Goal: Task Accomplishment & Management: Use online tool/utility

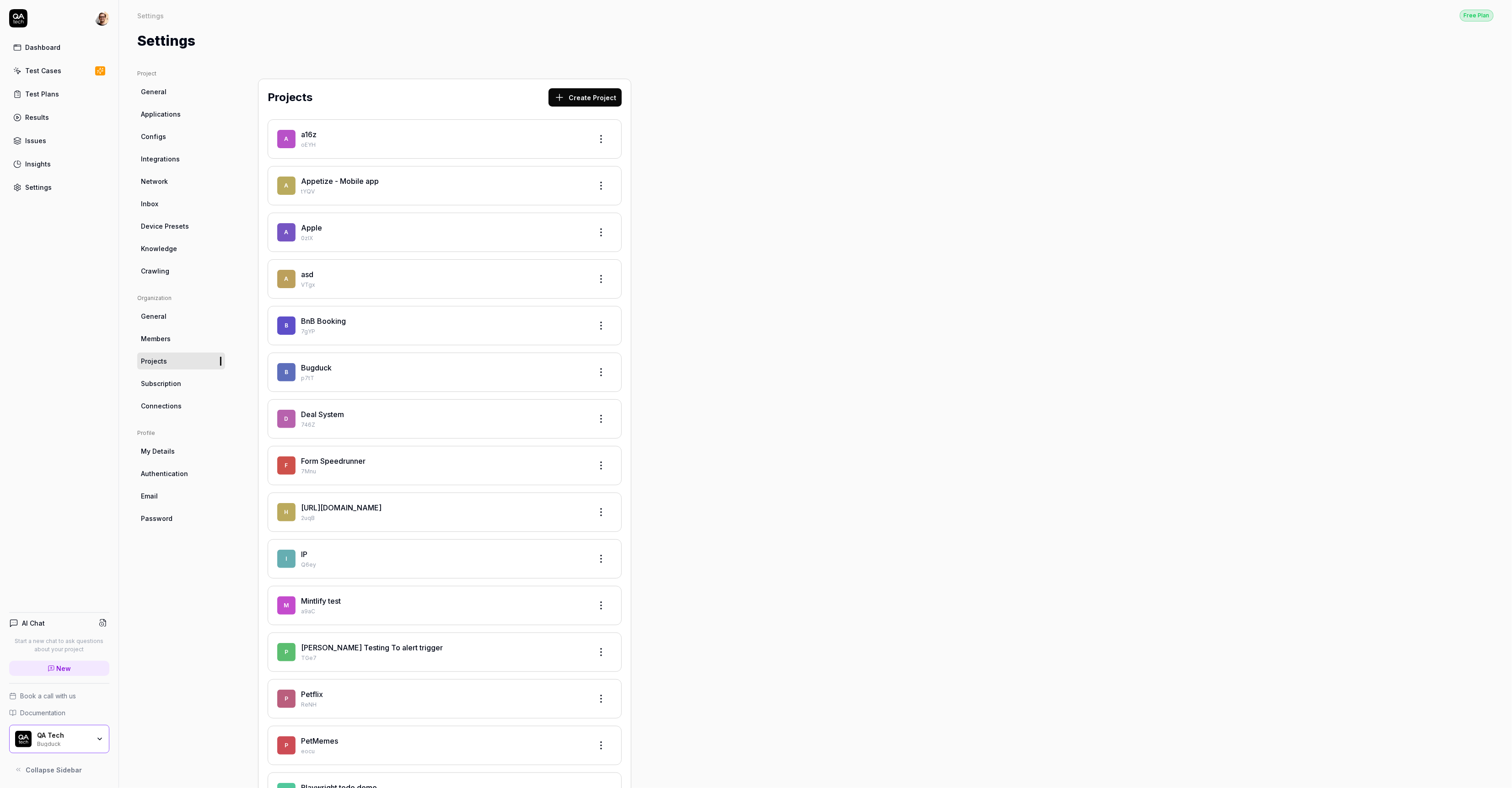
click at [102, 23] on html "Dashboard Test Cases Test Plans Results Issues Insights Settings AI Chat Start …" at bounding box center [756, 394] width 1512 height 788
click at [161, 129] on link "Organizations" at bounding box center [159, 136] width 80 height 20
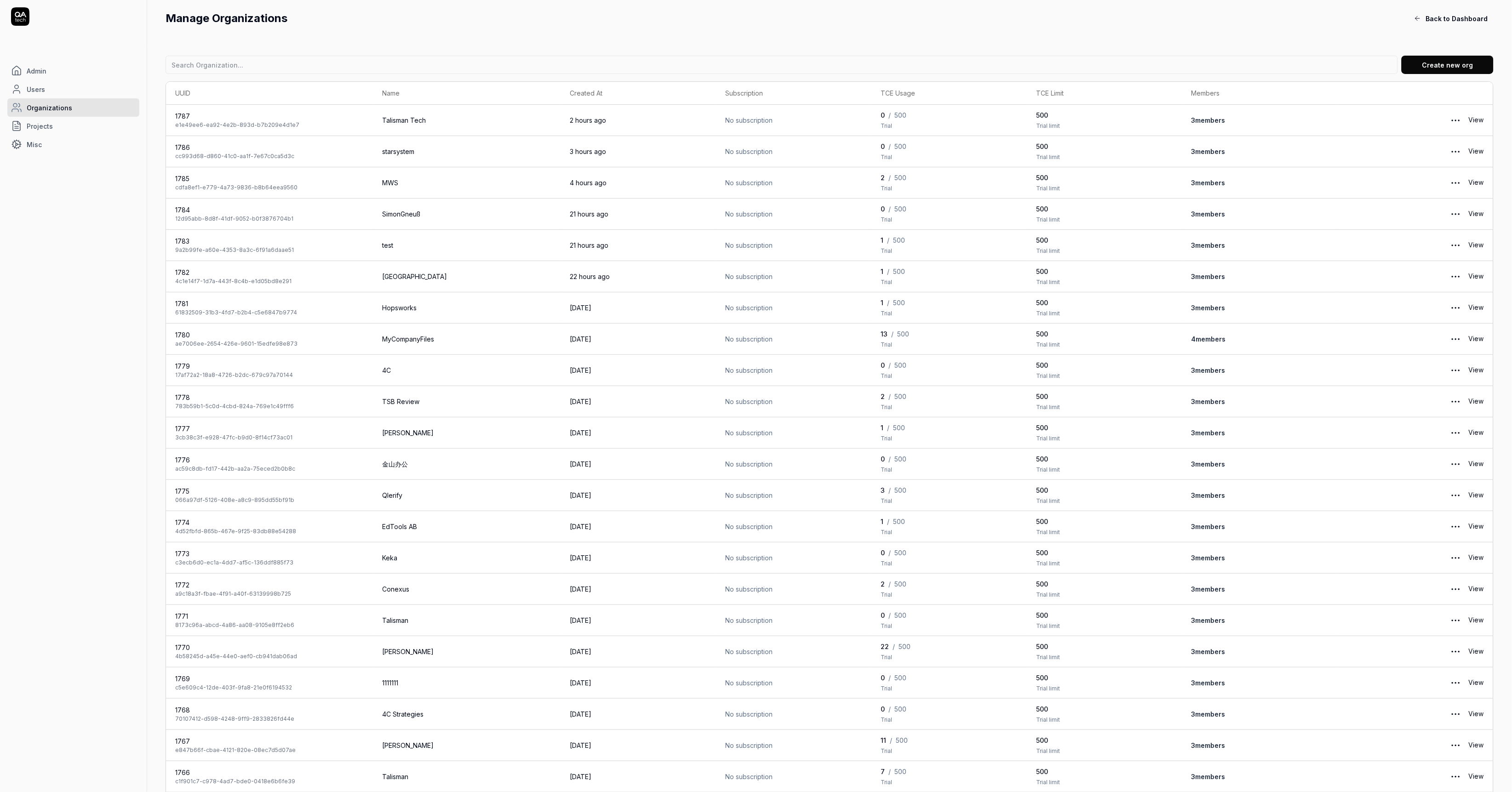
click at [351, 68] on input at bounding box center [782, 64] width 1233 height 18
type input "done"
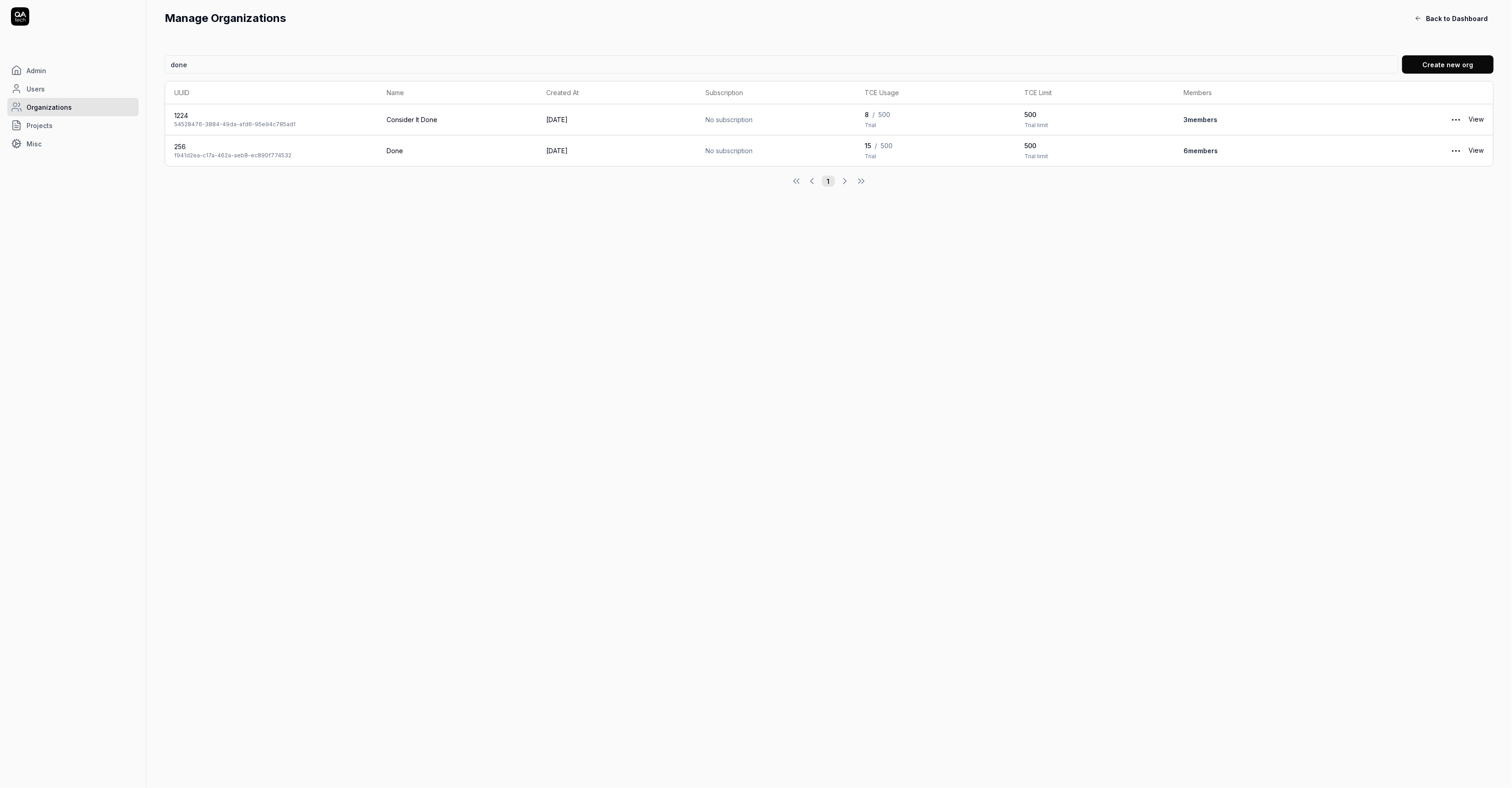
click at [1196, 148] on link "6 member s" at bounding box center [1200, 150] width 35 height 8
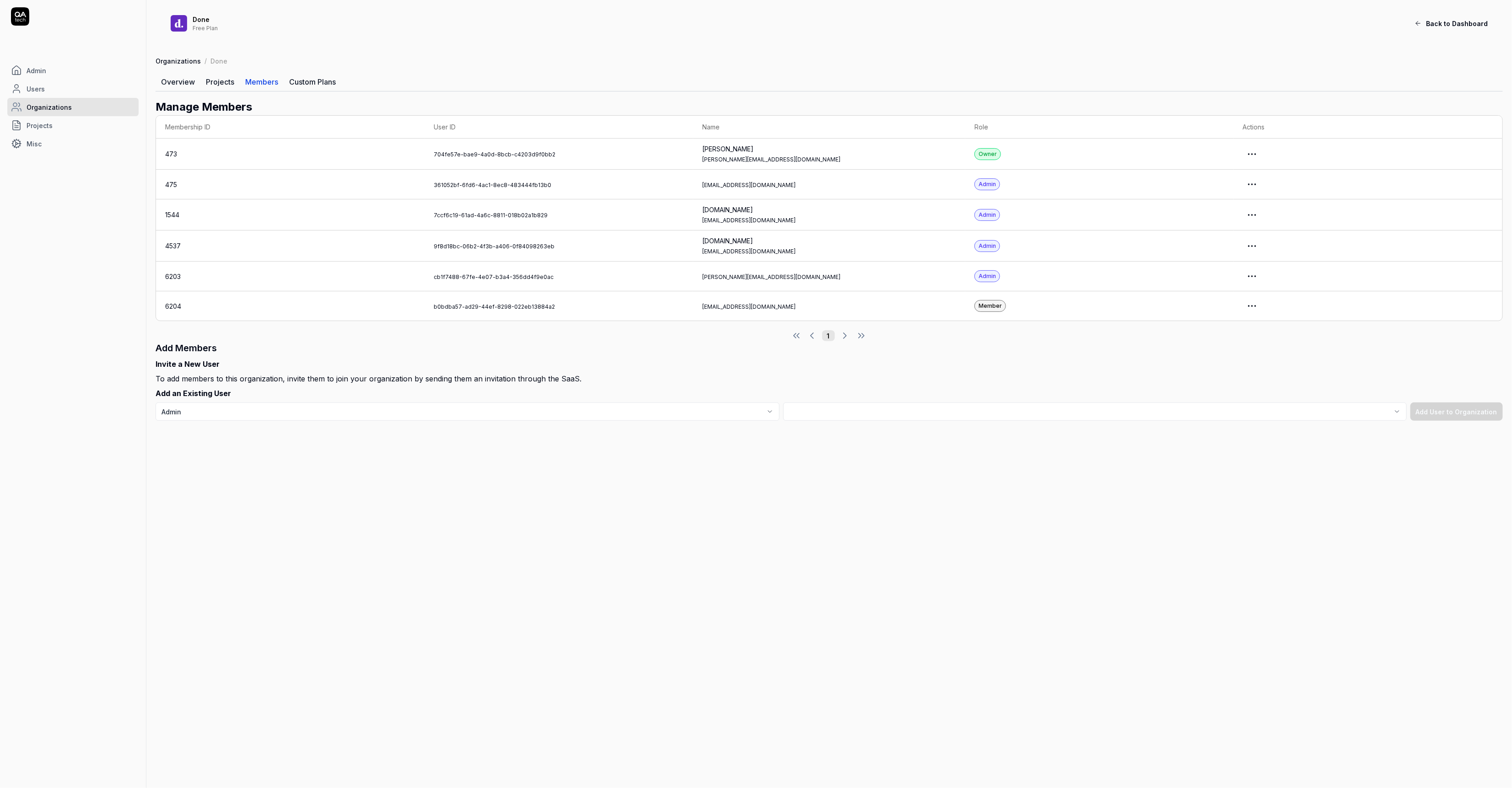
click at [1263, 310] on html "Admin Users Organizations Projects Misc Done Free Plan Back to Dashboard Organi…" at bounding box center [756, 394] width 1512 height 788
click at [1244, 348] on link "Impersonate User" at bounding box center [1236, 348] width 72 height 20
click at [1261, 306] on html "Admin Users Organizations Projects Misc Done Free Plan Back to Dashboard Organi…" at bounding box center [756, 394] width 1512 height 788
click at [1216, 345] on link "Impersonate User" at bounding box center [1236, 348] width 72 height 20
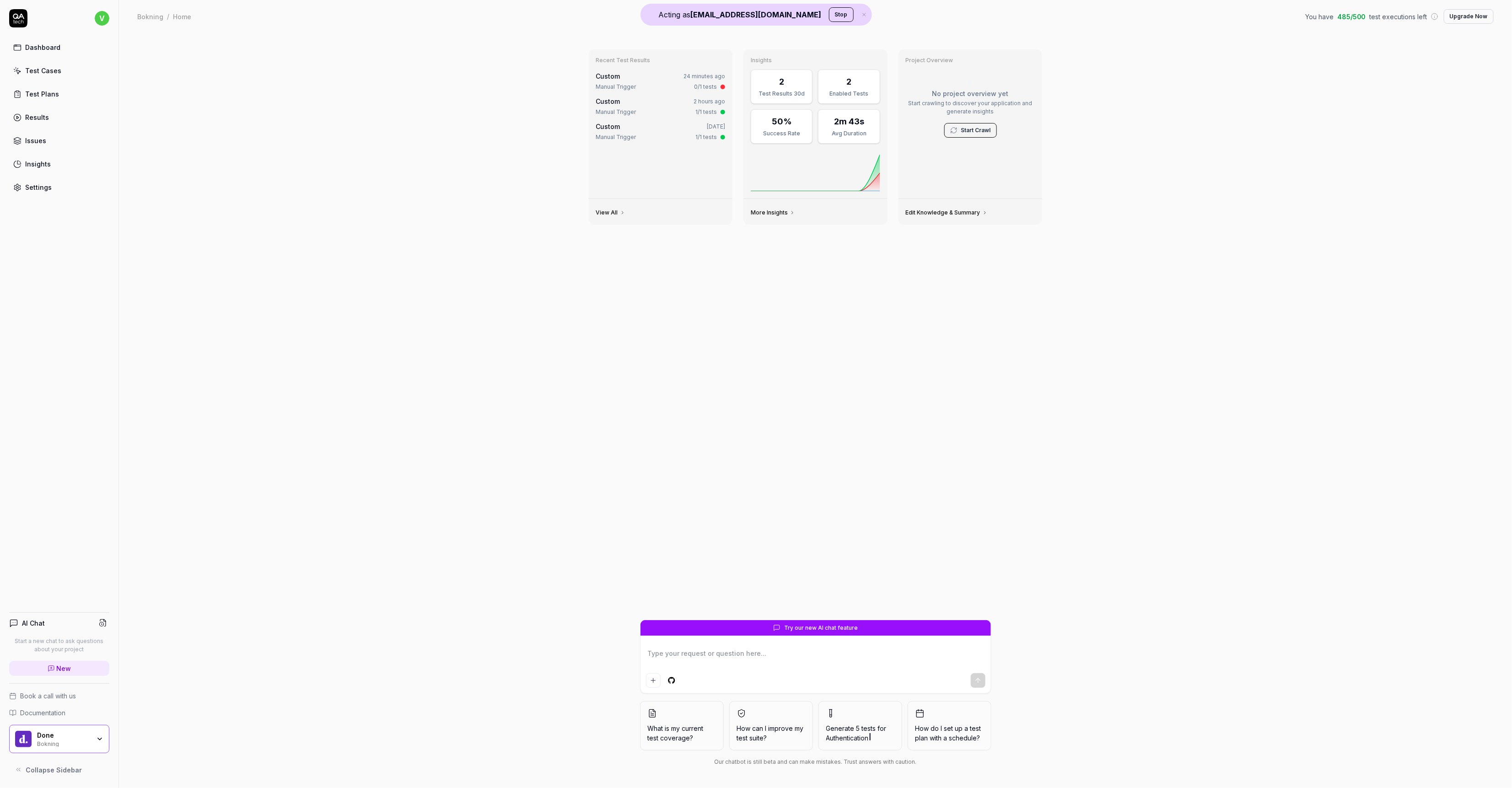
click at [42, 75] on div "Test Cases" at bounding box center [43, 70] width 36 height 9
type textarea "*"
click at [595, 74] on link "Custom 24 minutes ago Manual Trigger 0/1 tests" at bounding box center [661, 81] width 133 height 23
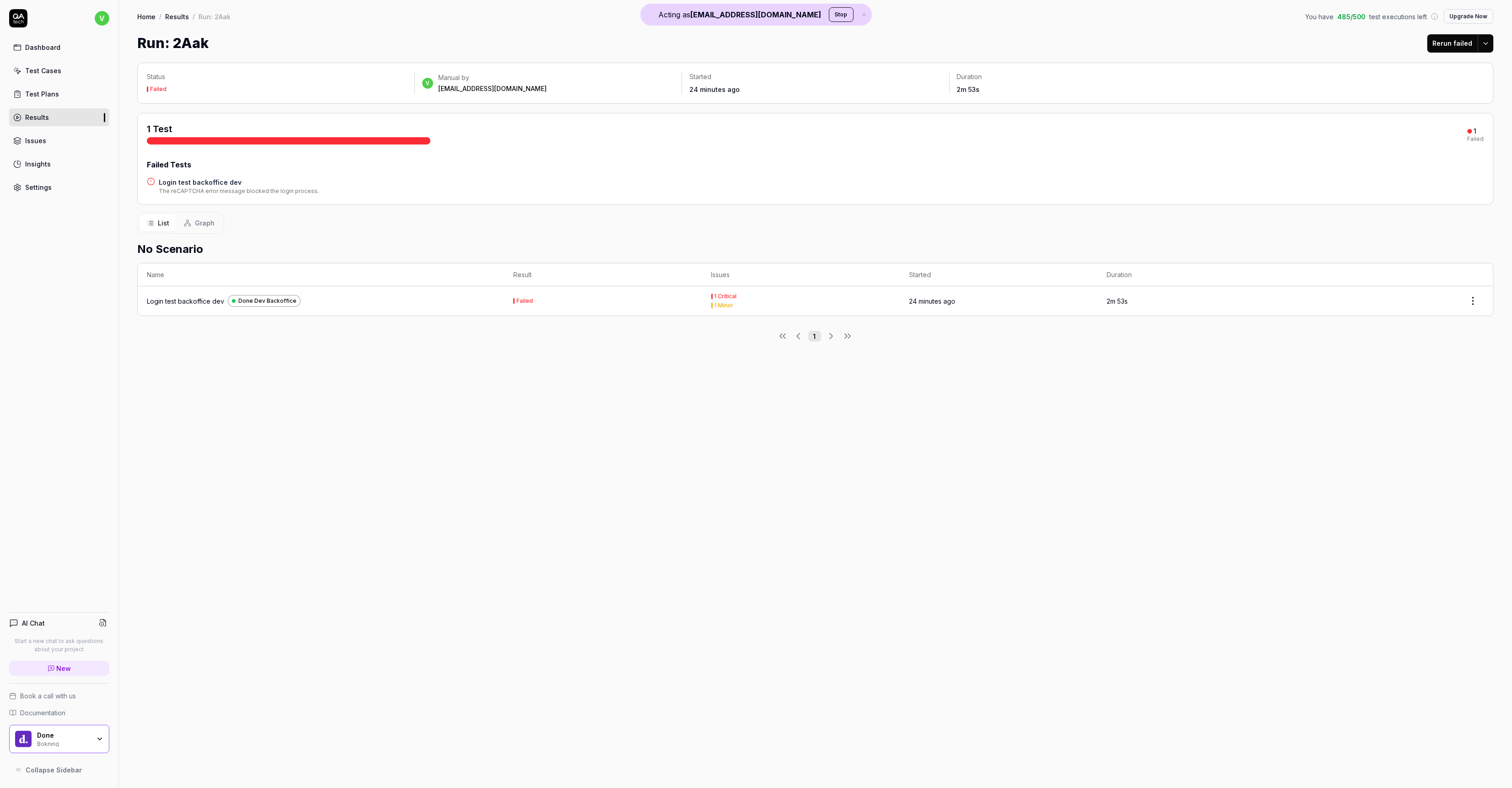
click at [200, 182] on h4 "Login test backoffice dev" at bounding box center [239, 182] width 161 height 9
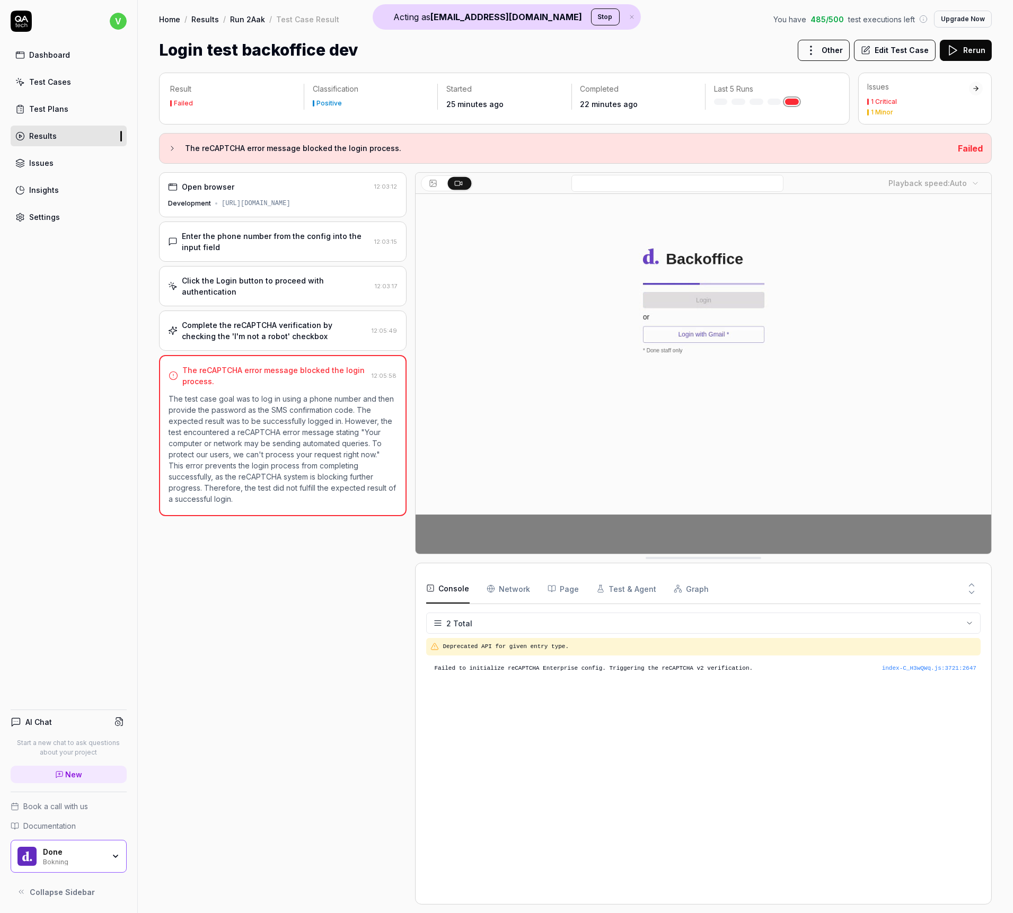
click at [345, 331] on div "Complete the reCAPTCHA verification by checking the 'I'm not a robot' checkbox" at bounding box center [275, 331] width 186 height 22
